Goal: Use online tool/utility: Utilize a website feature to perform a specific function

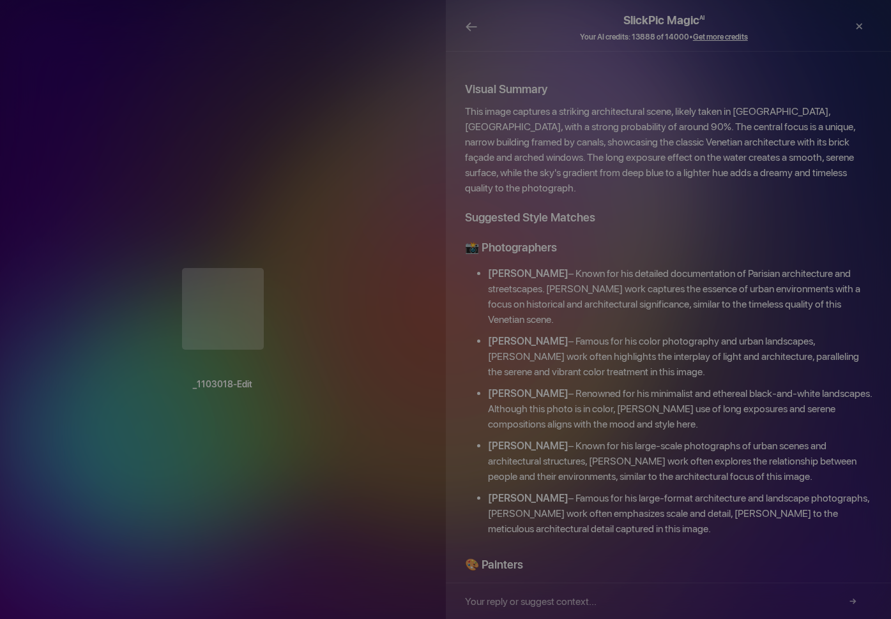
scroll to position [274, 0]
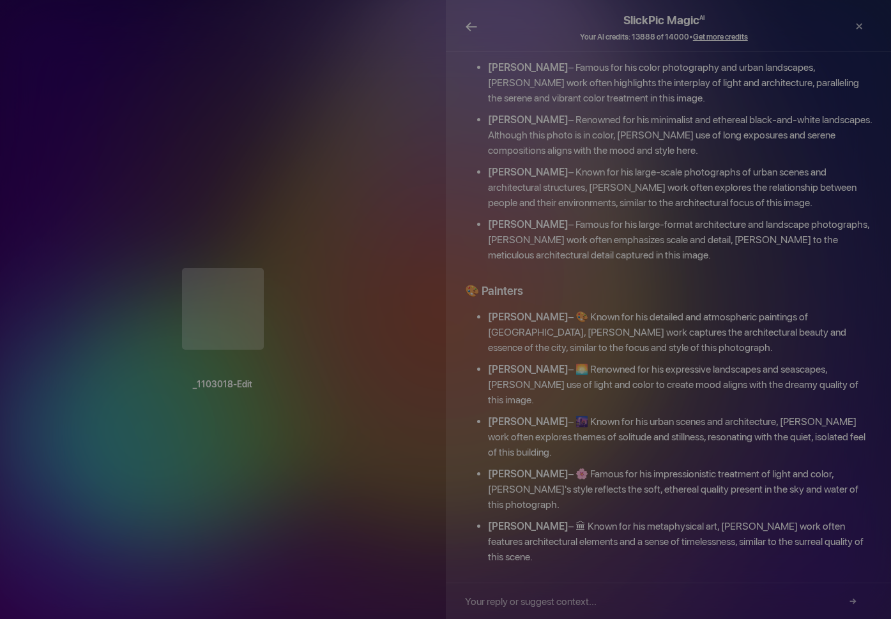
click at [467, 29] on span "←" at bounding box center [471, 26] width 13 height 19
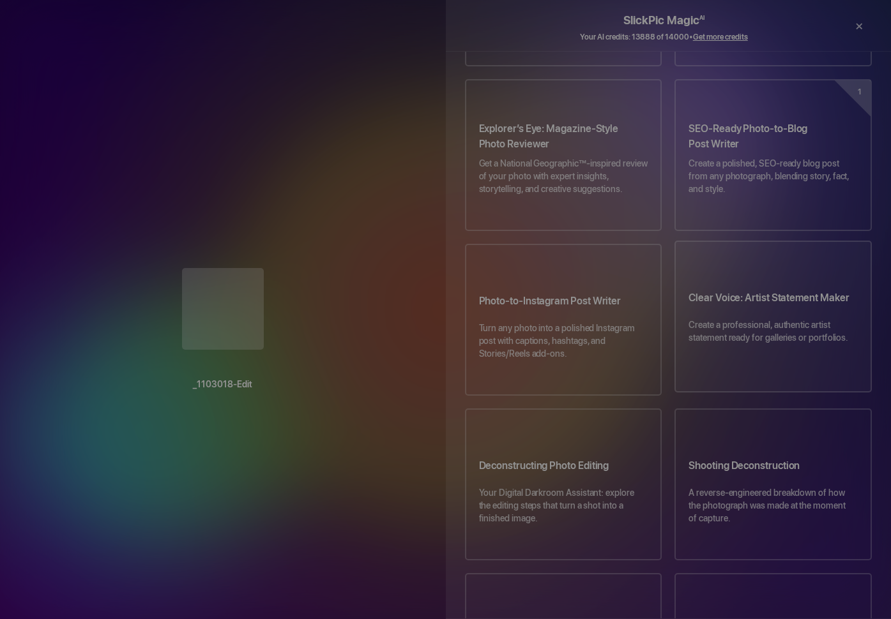
scroll to position [613, 0]
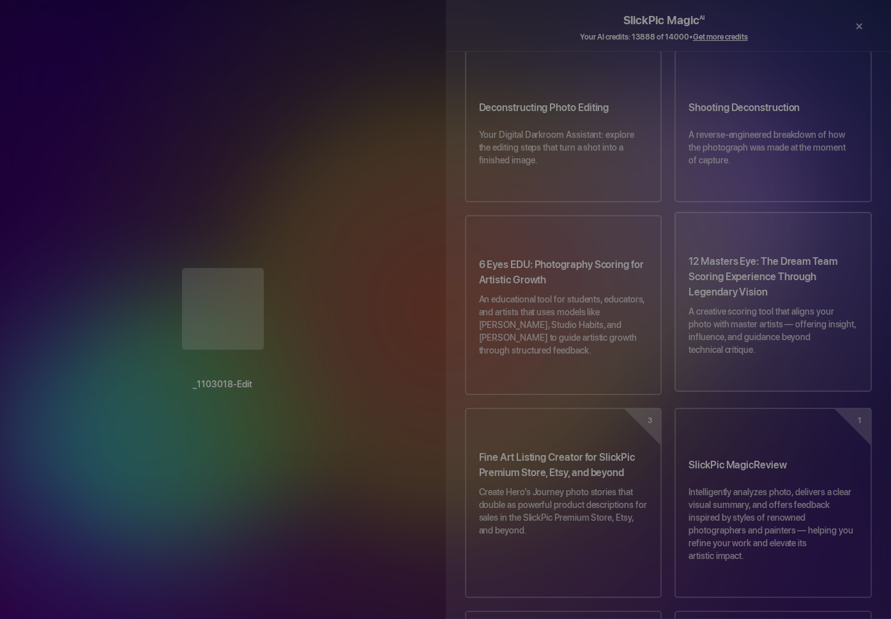
click at [741, 254] on h3 "12 Masters Eye: The Dream Team Scoring Experience Through Legendary Vision" at bounding box center [772, 279] width 169 height 51
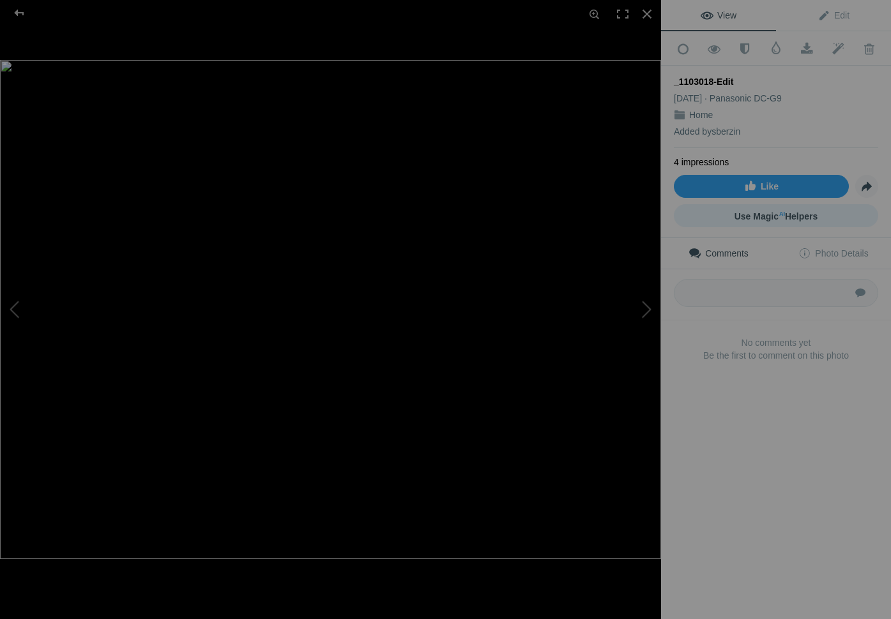
click at [796, 213] on span "Use Magic AI Helpers" at bounding box center [776, 216] width 84 height 10
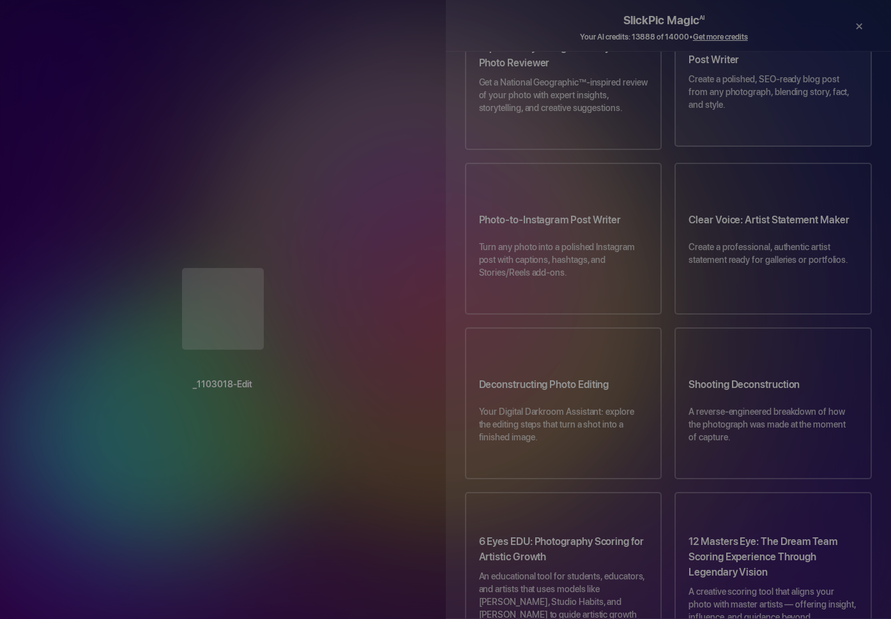
scroll to position [409, 0]
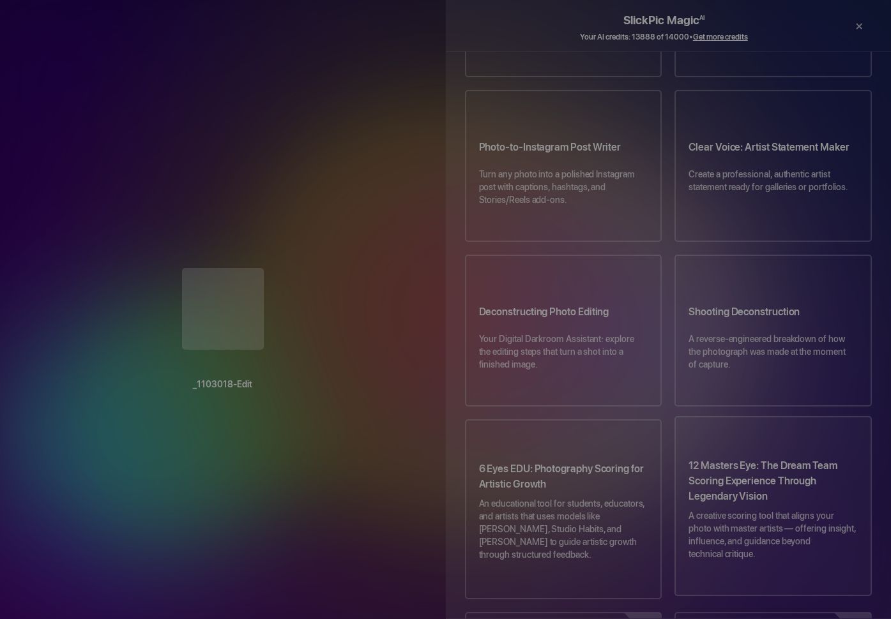
click at [799, 458] on h3 "12 Masters Eye: The Dream Team Scoring Experience Through Legendary Vision" at bounding box center [772, 483] width 169 height 51
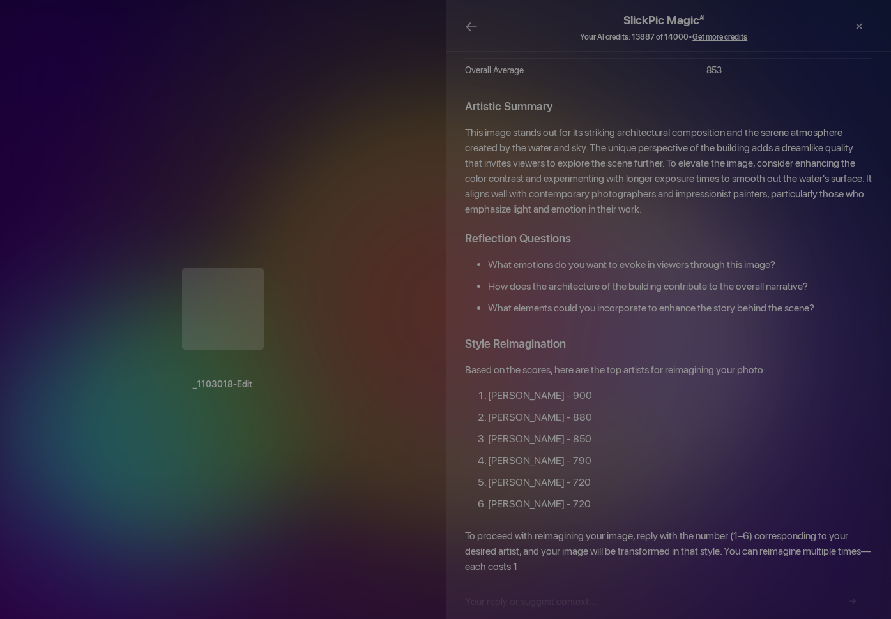
scroll to position [1459, 0]
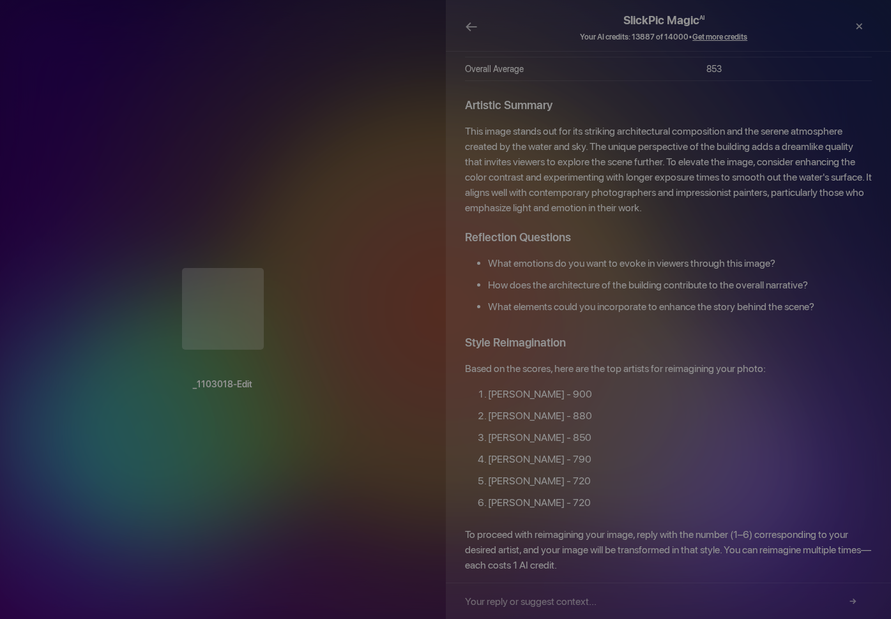
click at [750, 609] on input "text" at bounding box center [664, 602] width 398 height 36
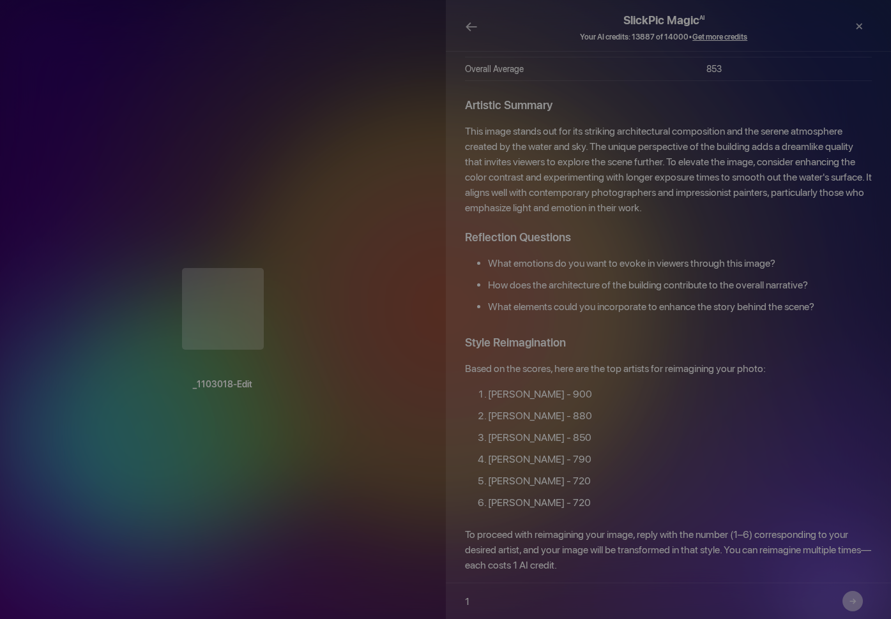
type input "1"
click at [852, 603] on button "→" at bounding box center [852, 601] width 20 height 20
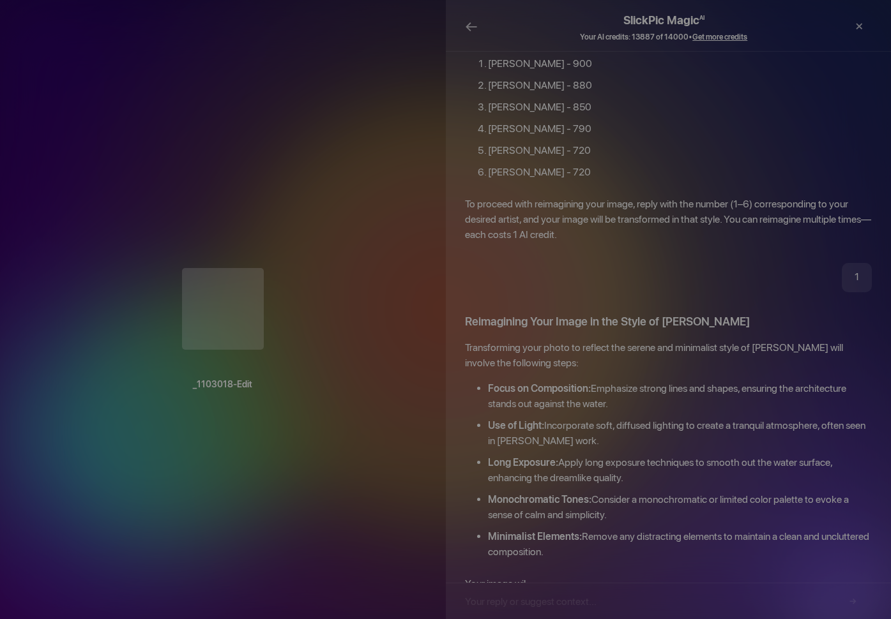
scroll to position [1792, 0]
